Goal: Task Accomplishment & Management: Complete application form

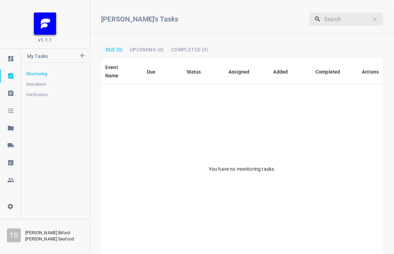
click at [33, 94] on span "Verification" at bounding box center [55, 94] width 58 height 7
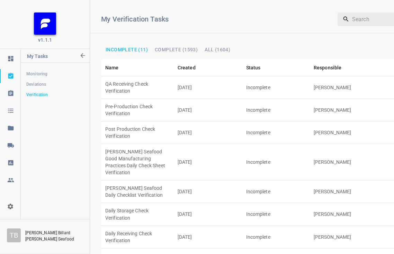
click at [290, 248] on td "Incomplete" at bounding box center [276, 259] width 68 height 23
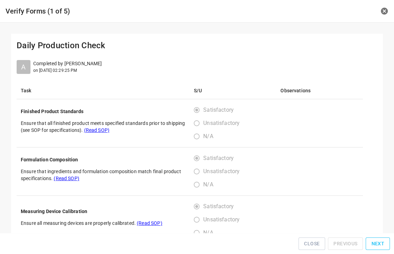
click at [372, 247] on button "Next" at bounding box center [378, 243] width 24 height 13
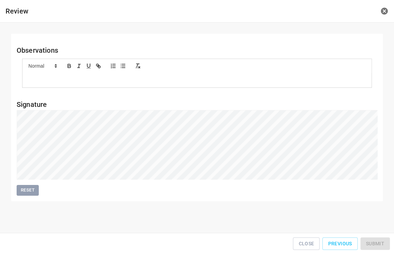
click at [372, 246] on div "Close Previous Submit" at bounding box center [197, 244] width 389 height 16
click at [378, 241] on span "Submit" at bounding box center [375, 243] width 18 height 9
